Goal: Check status: Check status

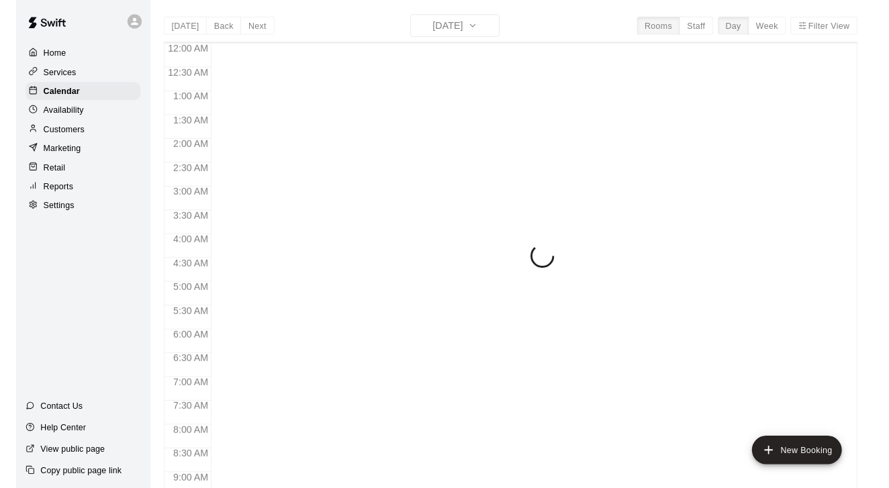
scroll to position [773, 0]
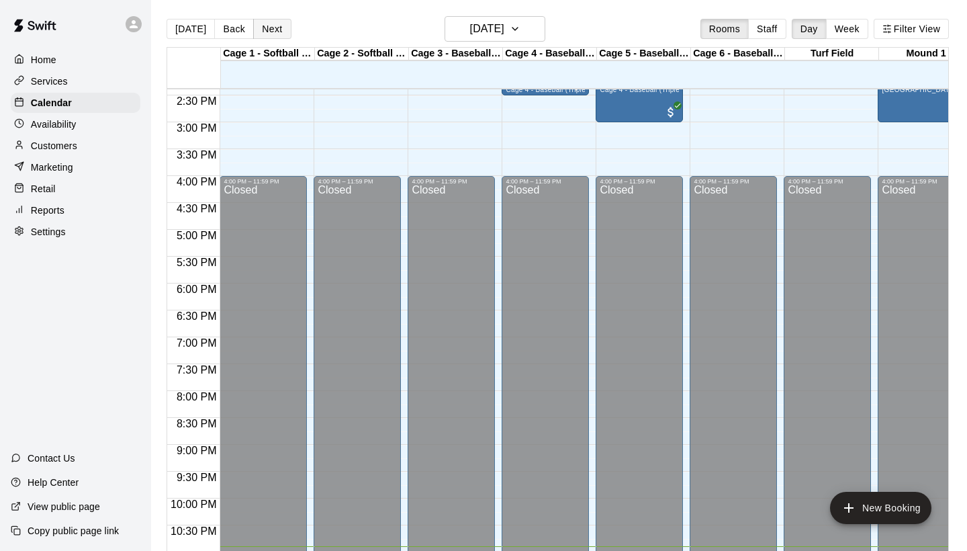
click at [262, 28] on button "Next" at bounding box center [272, 29] width 38 height 20
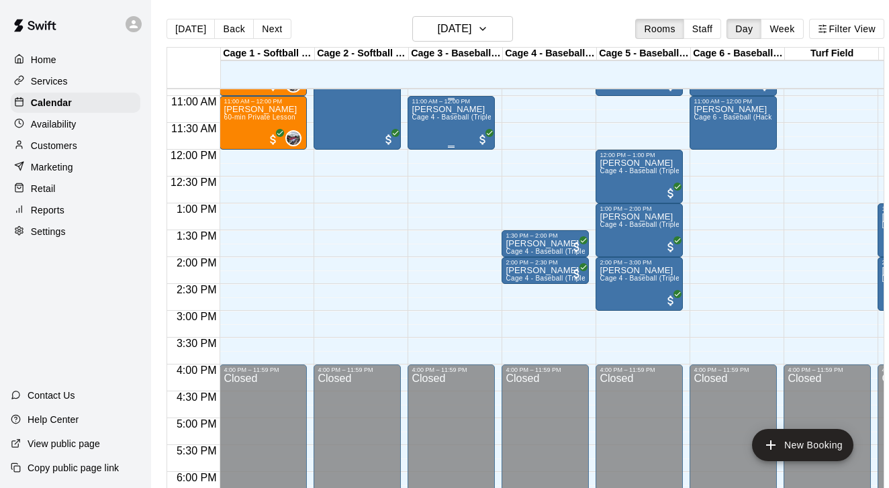
scroll to position [552, 0]
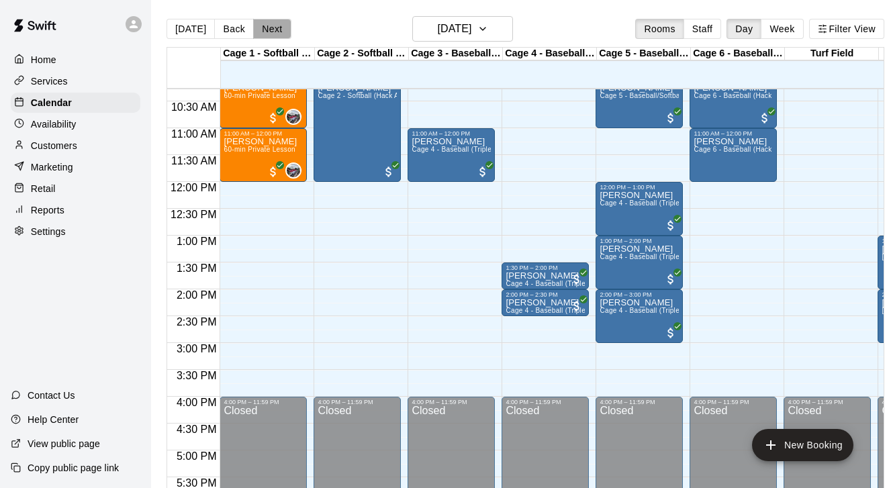
click at [279, 31] on button "Next" at bounding box center [272, 29] width 38 height 20
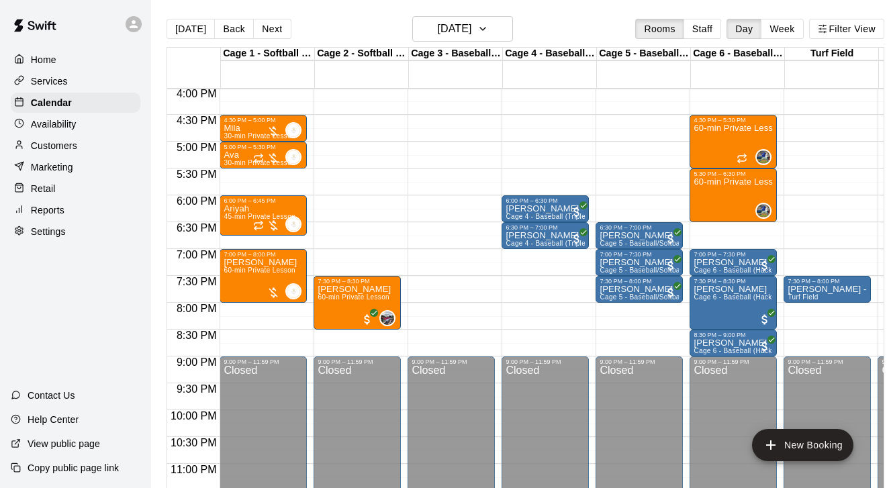
scroll to position [828, 0]
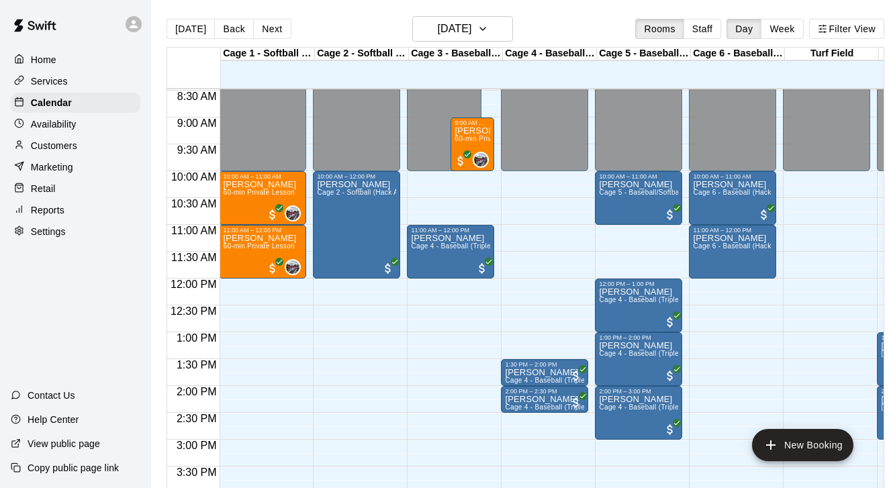
scroll to position [455, 1]
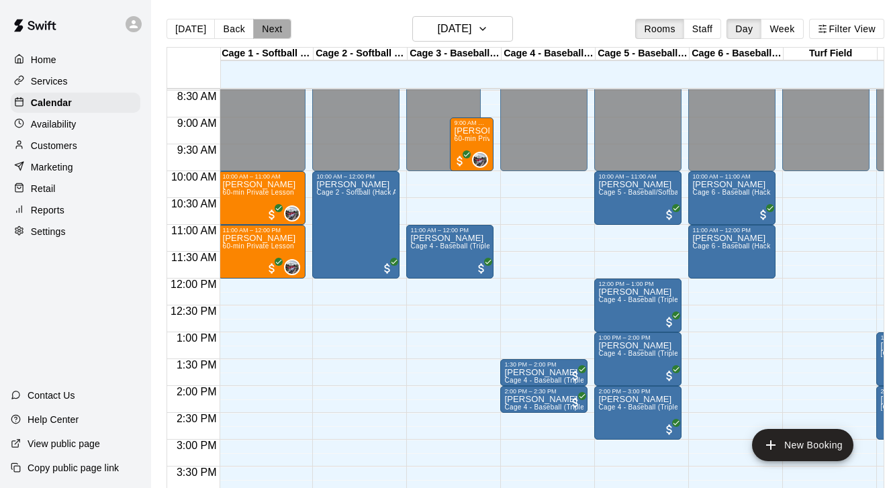
click at [271, 19] on button "Next" at bounding box center [272, 29] width 38 height 20
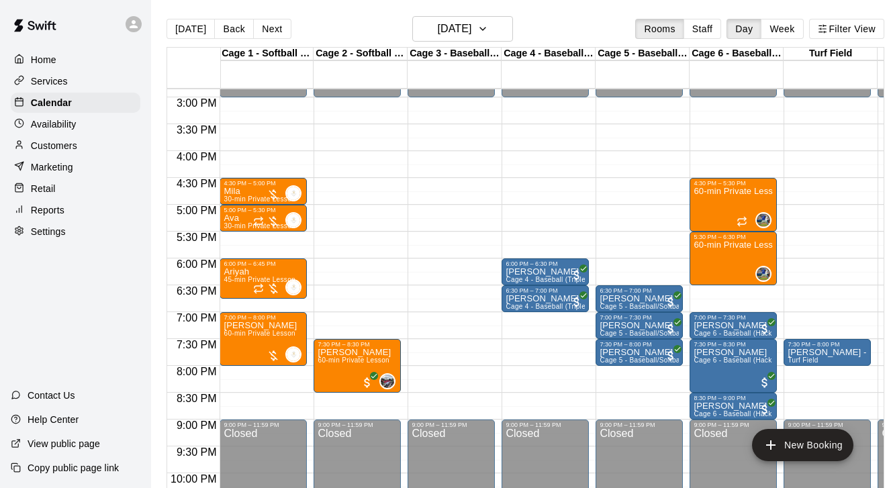
scroll to position [0, 0]
